Goal: Find specific page/section

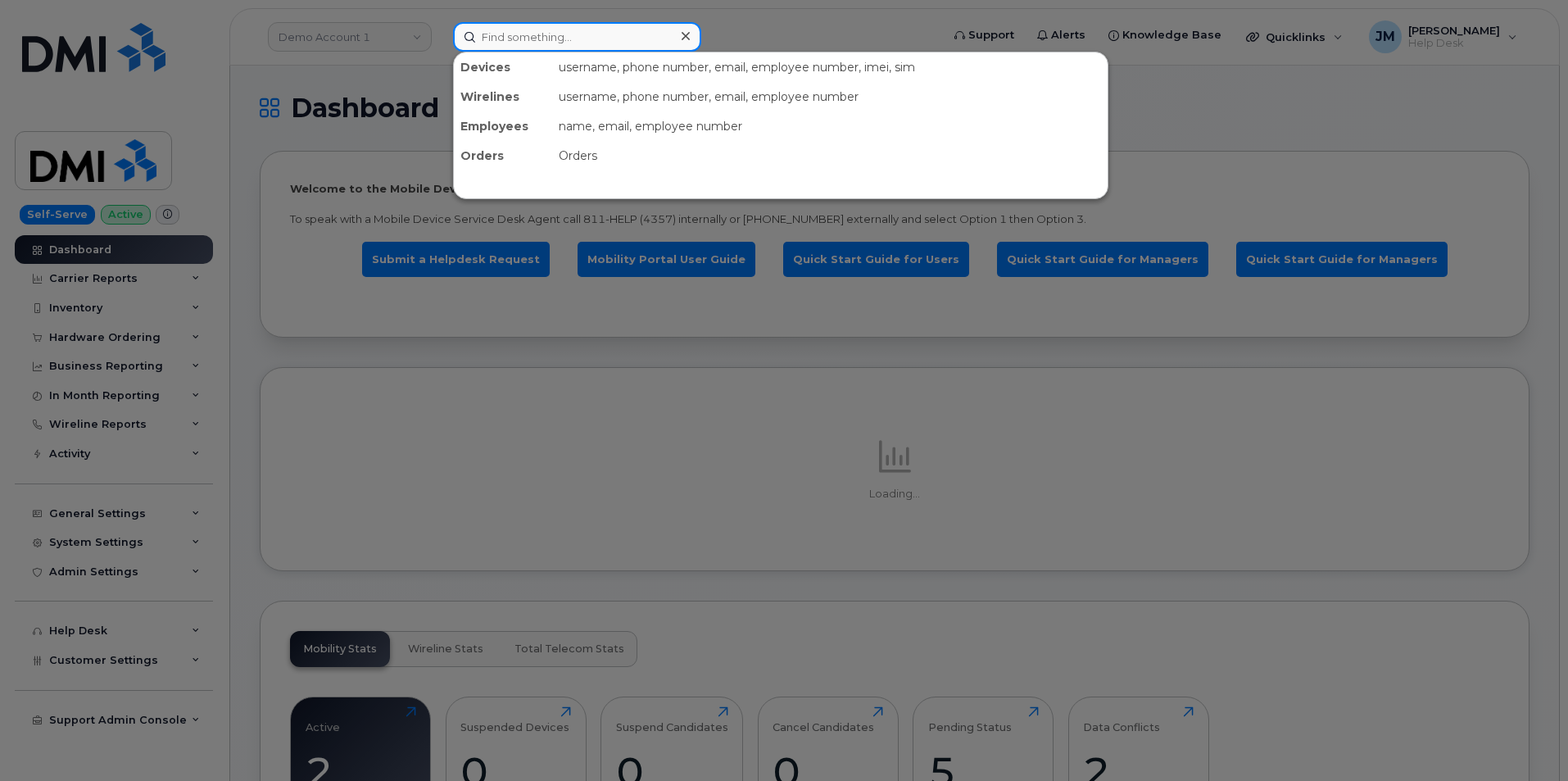
paste input "5754414578"
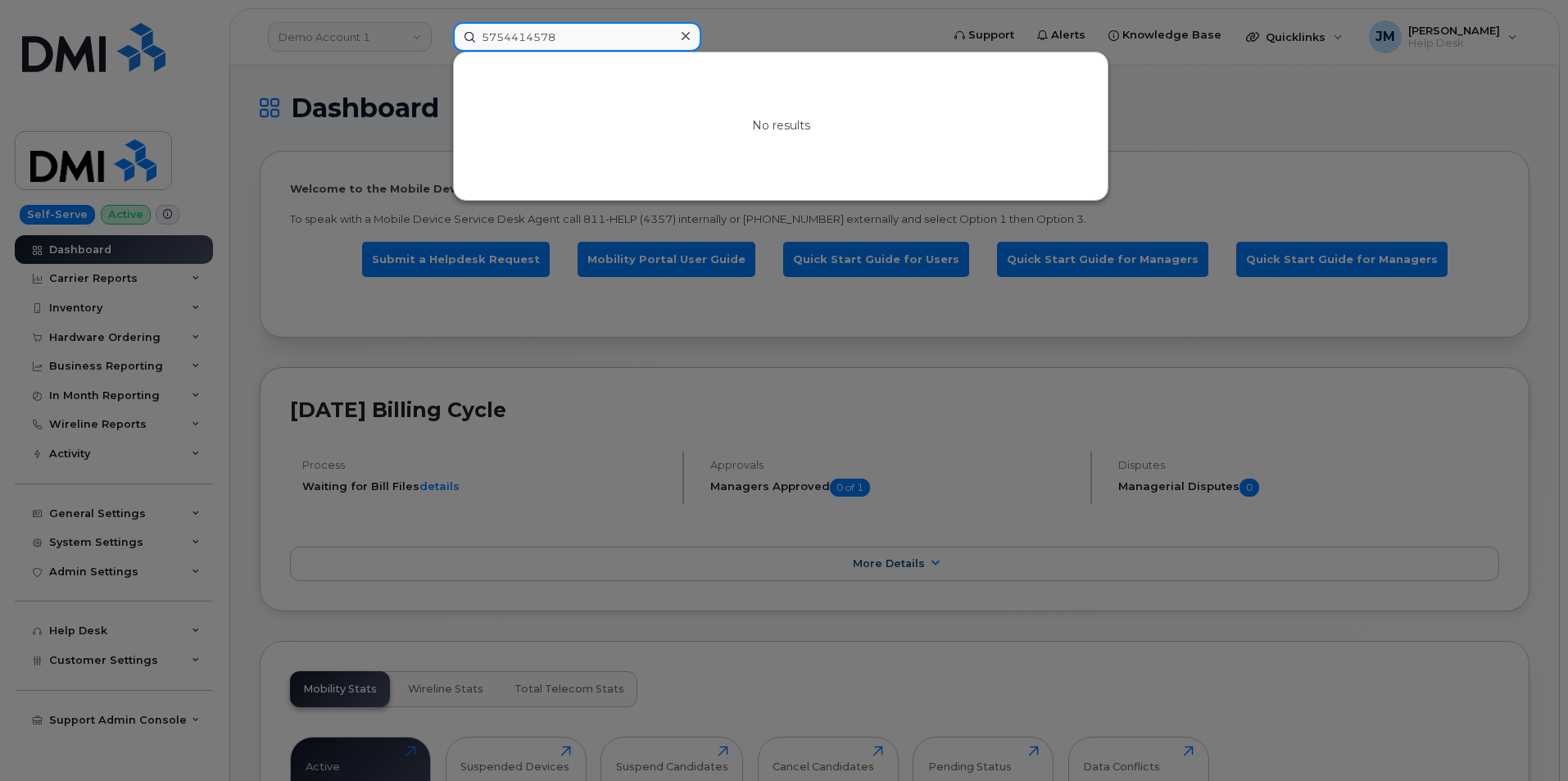
type input "5754414578"
drag, startPoint x: 583, startPoint y: 37, endPoint x: 33, endPoint y: 25, distance: 550.1
click at [440, 25] on div "5754414578 No results" at bounding box center [691, 36] width 503 height 30
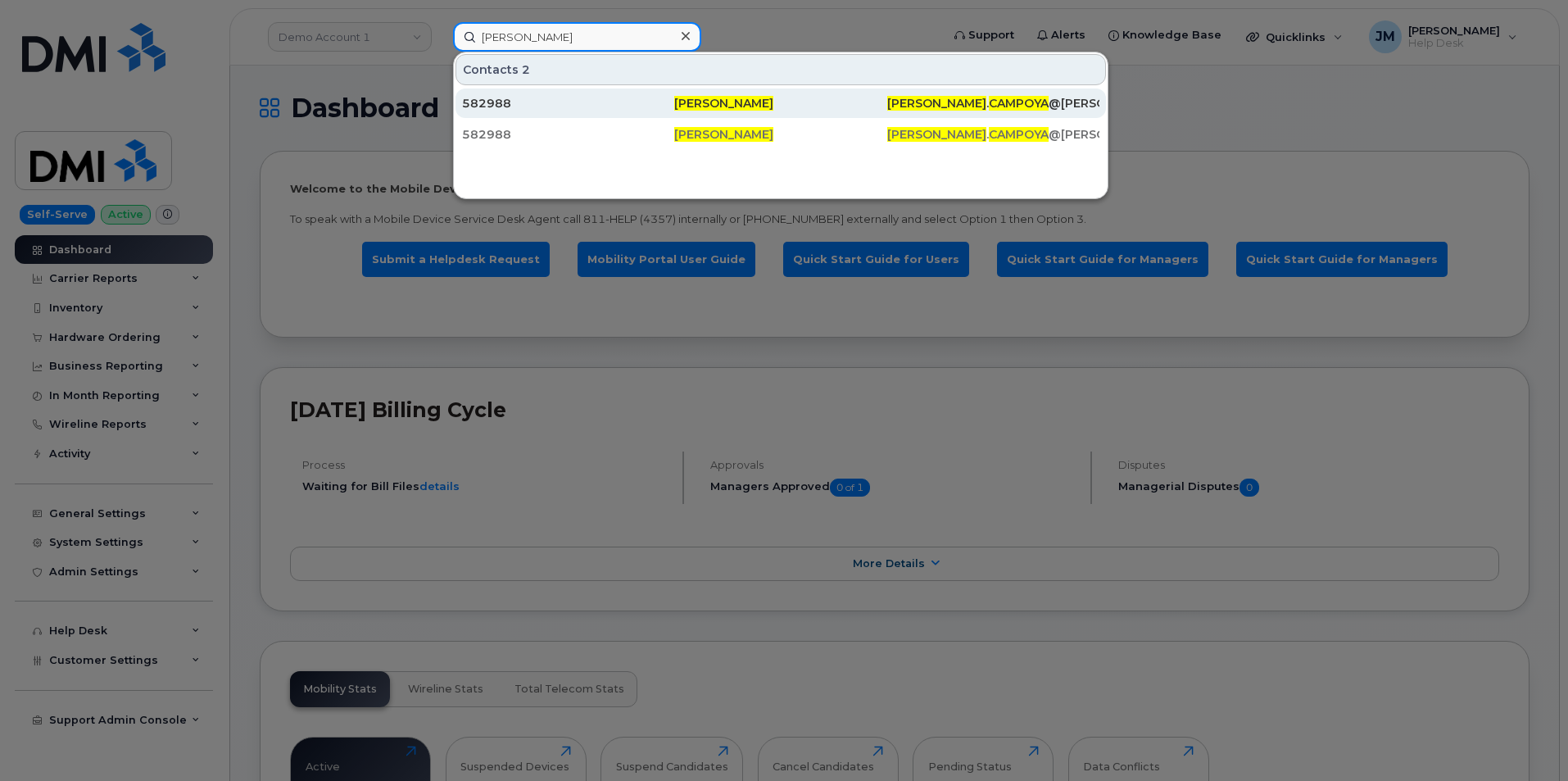
type input "[PERSON_NAME]"
click at [714, 102] on span "[PERSON_NAME]" at bounding box center [723, 103] width 99 height 15
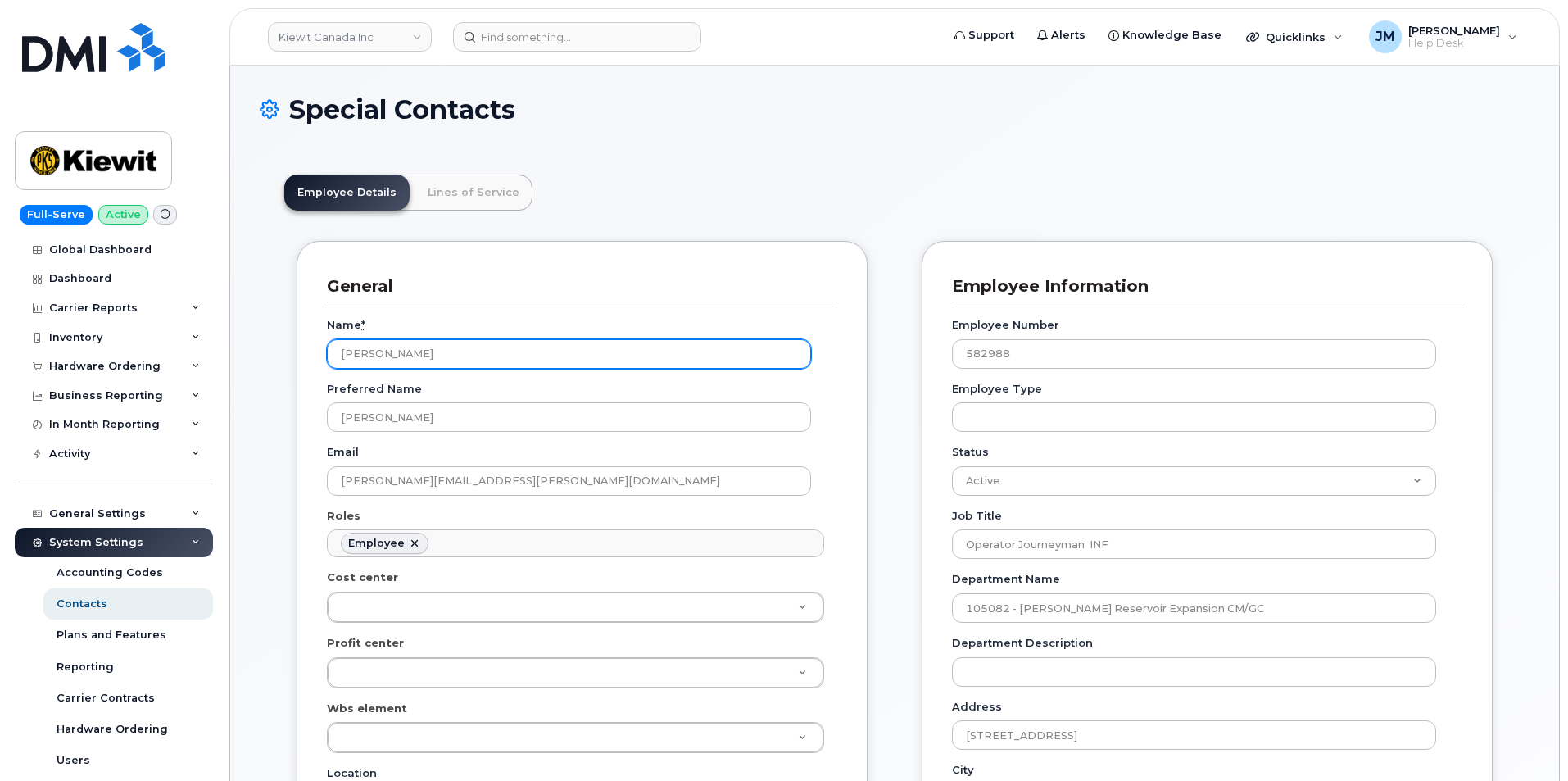
drag, startPoint x: 458, startPoint y: 350, endPoint x: 334, endPoint y: 356, distance: 124.1
click at [334, 356] on input "[PERSON_NAME]" at bounding box center [569, 354] width 485 height 30
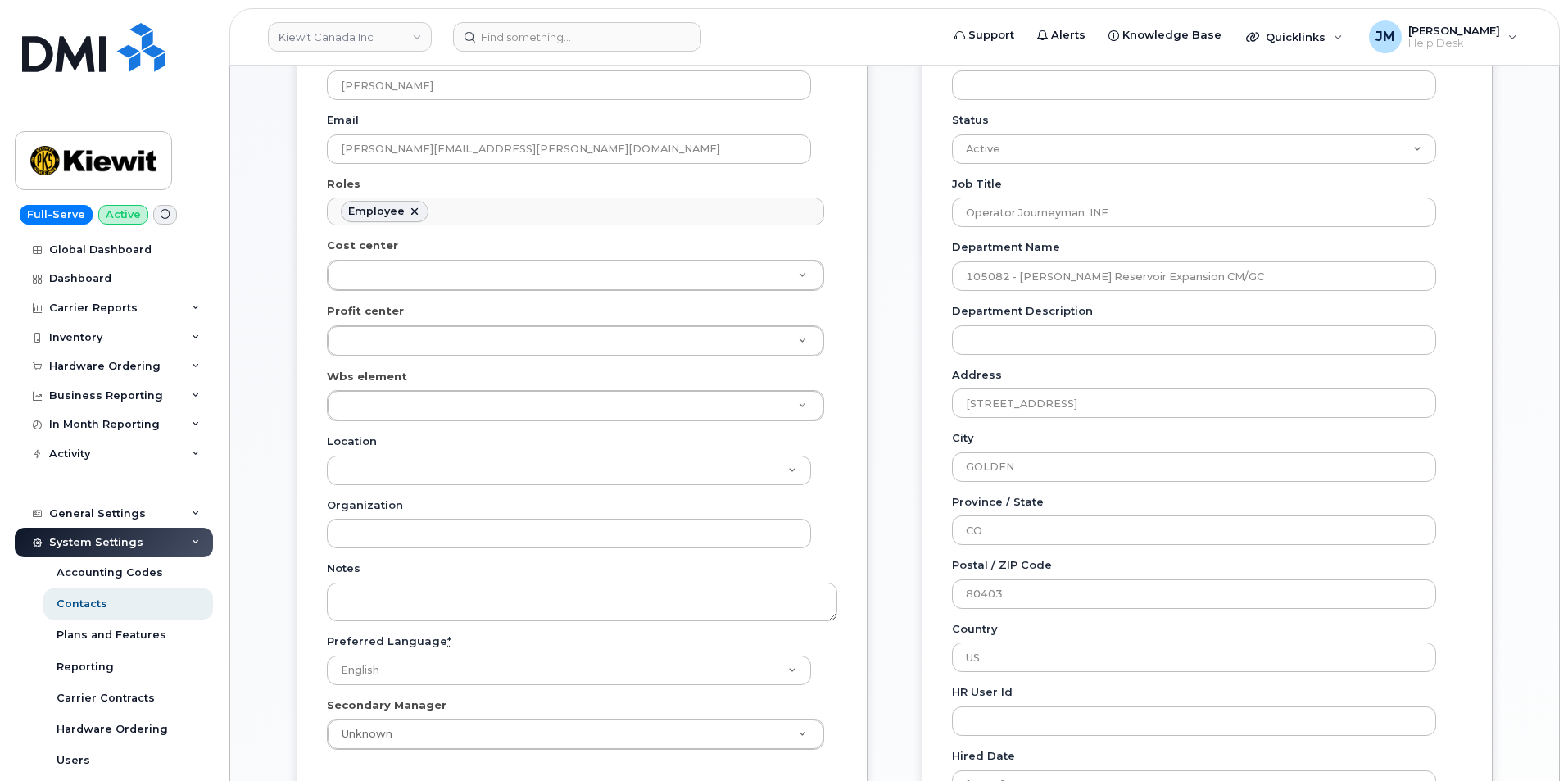
scroll to position [327, 0]
